Goal: Navigation & Orientation: Find specific page/section

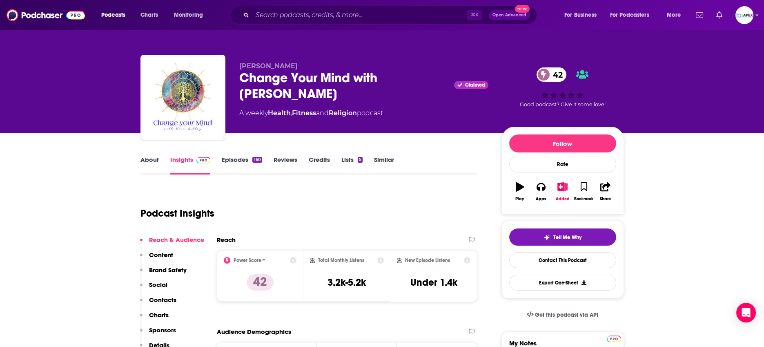
click at [755, 16] on div "Podcasts Charts Monitoring ⌘ K Open Advanced New For Business For Podcasters Mo…" at bounding box center [382, 15] width 764 height 30
click at [751, 16] on img "Logged in as Apex" at bounding box center [744, 15] width 18 height 18
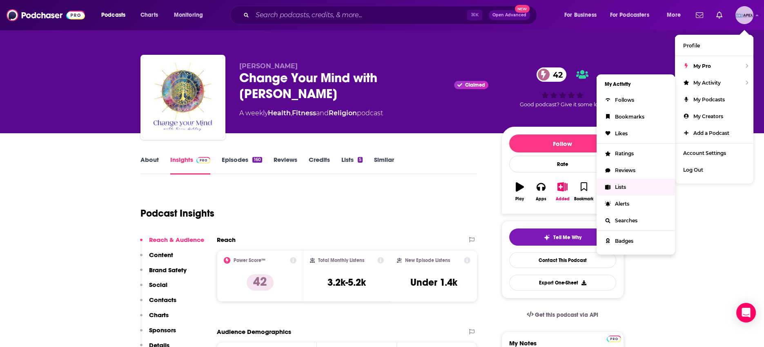
click at [617, 190] on link "Lists" at bounding box center [636, 186] width 78 height 17
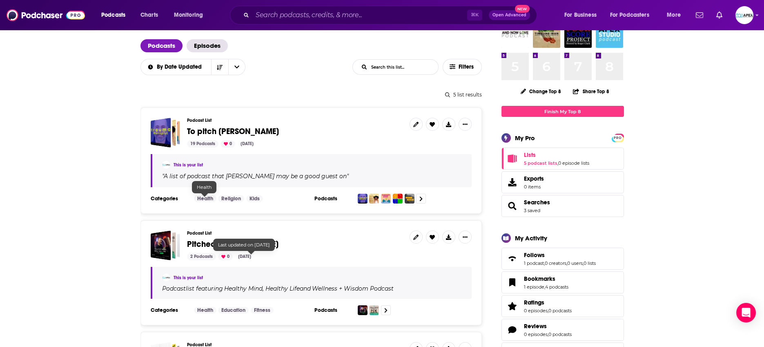
scroll to position [48, 0]
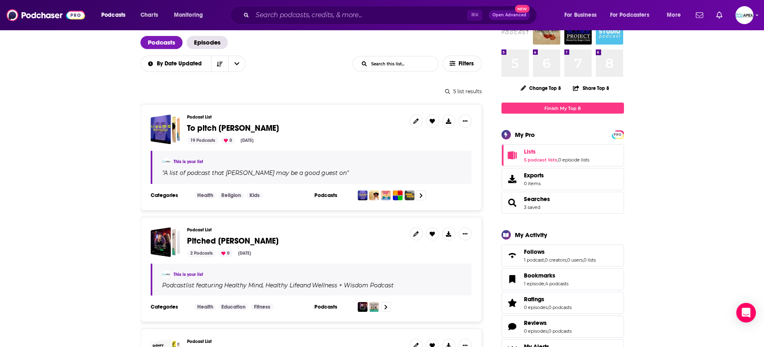
click at [287, 254] on div "2 Podcasts 0 [DATE]" at bounding box center [295, 252] width 216 height 7
click at [212, 238] on span "Pitched [PERSON_NAME]" at bounding box center [232, 241] width 91 height 10
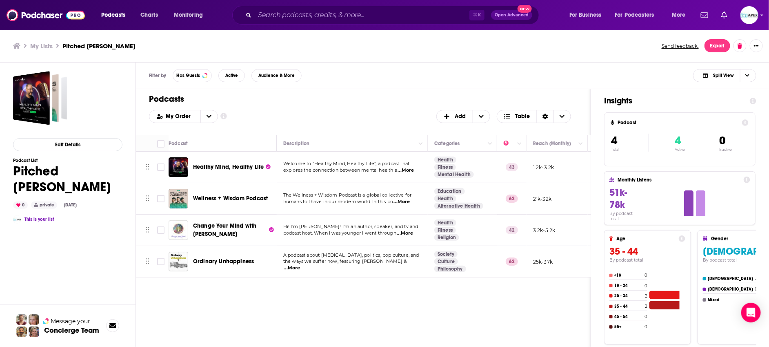
click at [212, 199] on span "Wellness + Wisdom Podcast" at bounding box center [230, 198] width 75 height 7
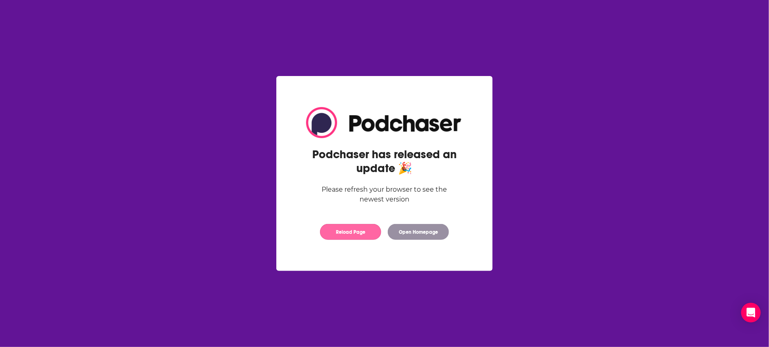
click at [352, 239] on button "Reload Page" at bounding box center [350, 232] width 61 height 16
